Goal: Information Seeking & Learning: Compare options

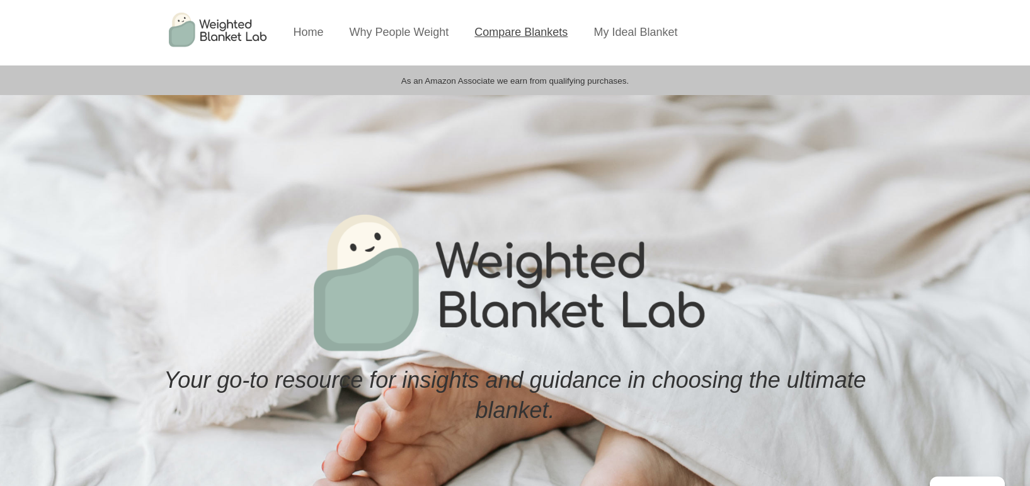
click at [532, 28] on link "Compare Blankets" at bounding box center [520, 32] width 93 height 13
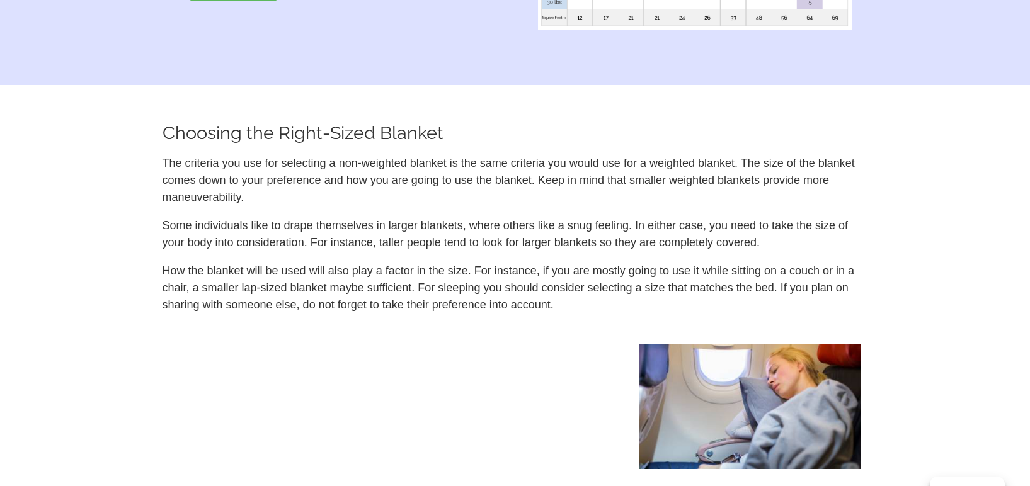
scroll to position [1474, 0]
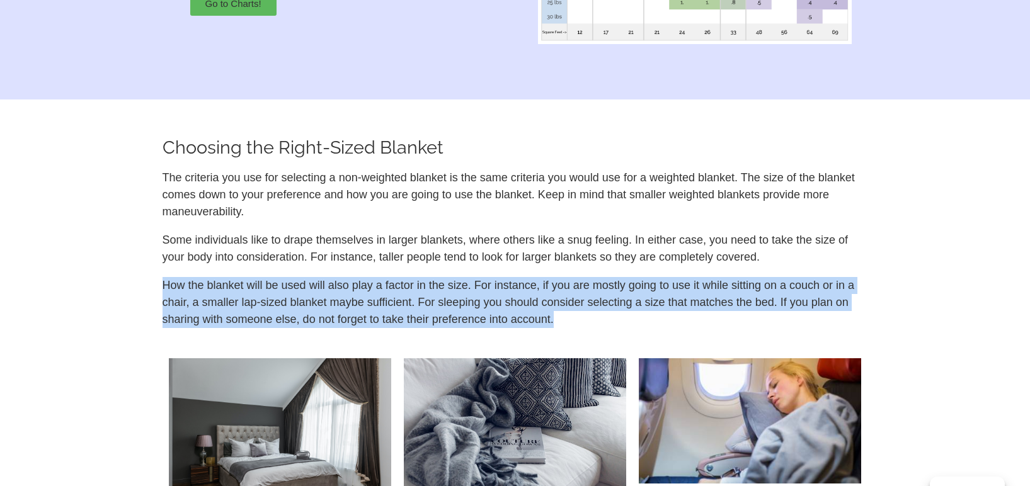
drag, startPoint x: 577, startPoint y: 325, endPoint x: 511, endPoint y: 271, distance: 85.5
click at [511, 271] on div "The criteria you use for selecting a non-weighted blanket is the same criteria …" at bounding box center [514, 248] width 705 height 159
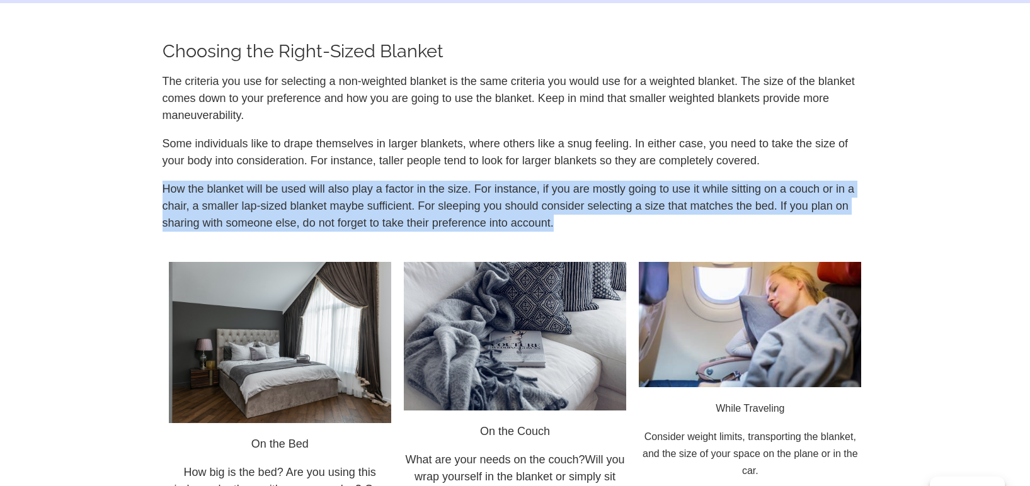
scroll to position [1622, 0]
